Goal: Register for event/course

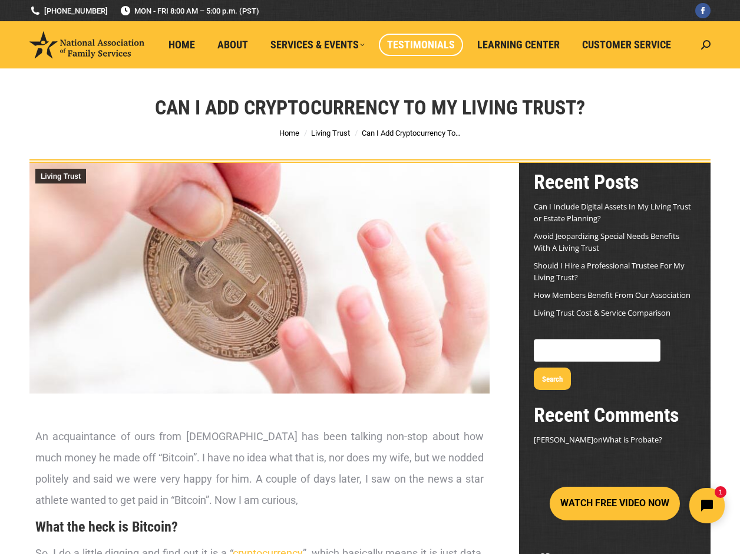
click at [429, 41] on span "Testimonials" at bounding box center [421, 44] width 68 height 13
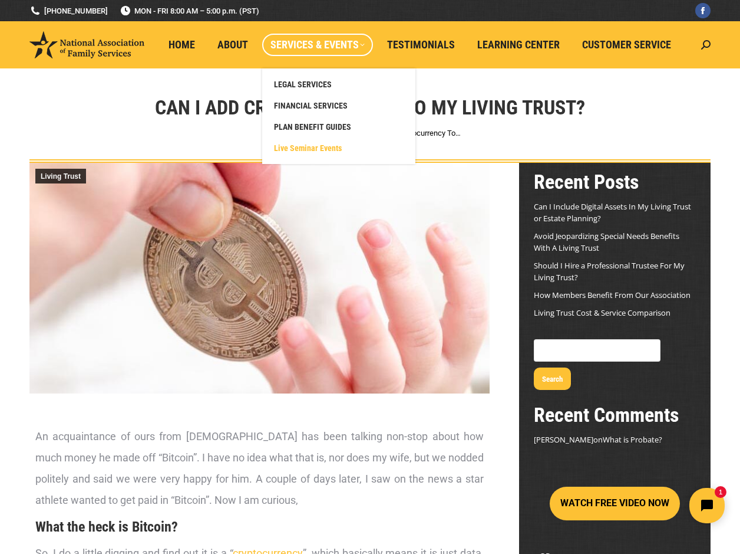
click at [296, 146] on span "Live Seminar Events" at bounding box center [308, 148] width 68 height 11
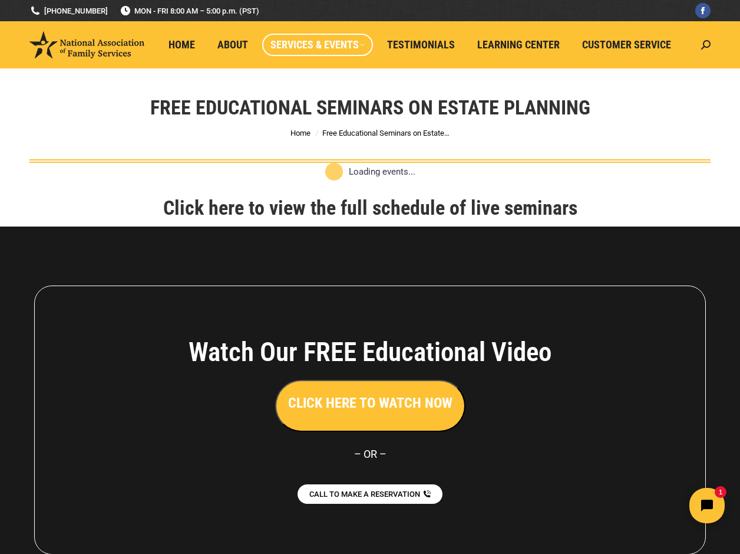
click at [381, 399] on h3 "CLICK HERE TO WATCH NOW" at bounding box center [370, 403] width 164 height 20
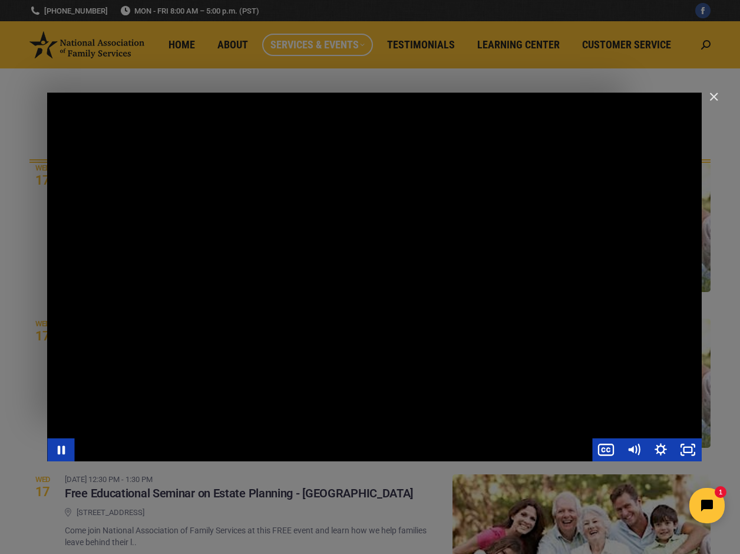
click at [605, 364] on div "Main Video - Full Webinar (Emma) Landon V1.4" at bounding box center [374, 277] width 655 height 368
